Goal: Information Seeking & Learning: Learn about a topic

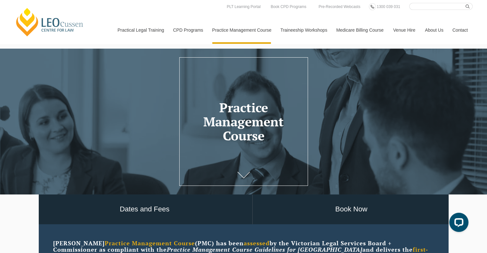
click at [234, 159] on div at bounding box center [243, 122] width 487 height 146
